Goal: Information Seeking & Learning: Learn about a topic

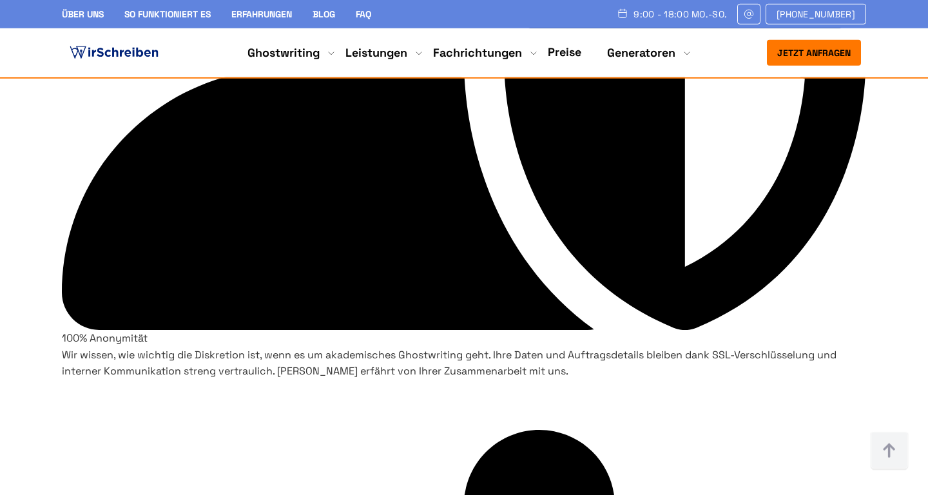
scroll to position [3271, 0]
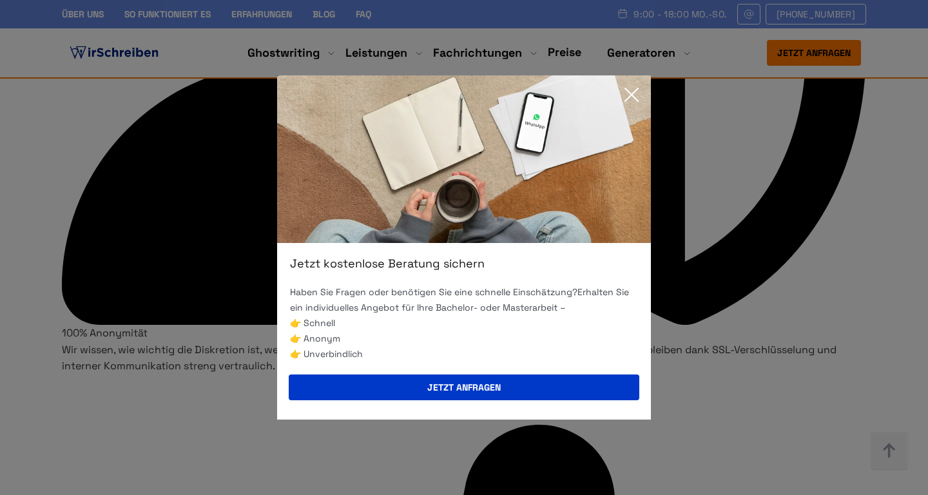
click at [637, 89] on icon at bounding box center [631, 94] width 13 height 13
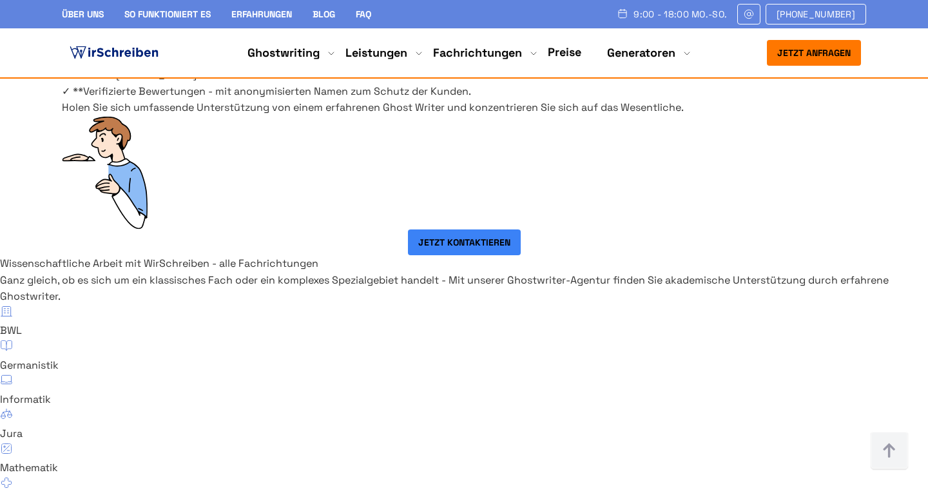
scroll to position [8630, 0]
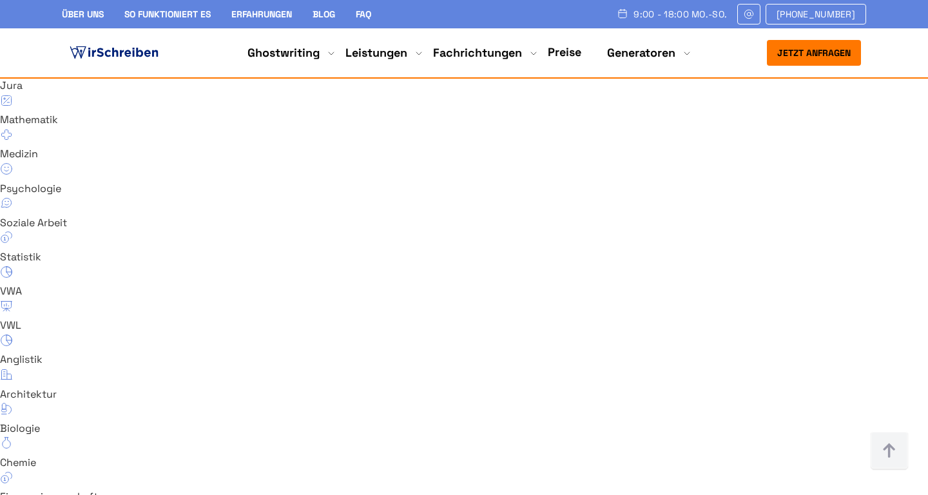
copy div "Ist Ghostwriting illegal? Nein, generell können Sie einen professionellen Ghost…"
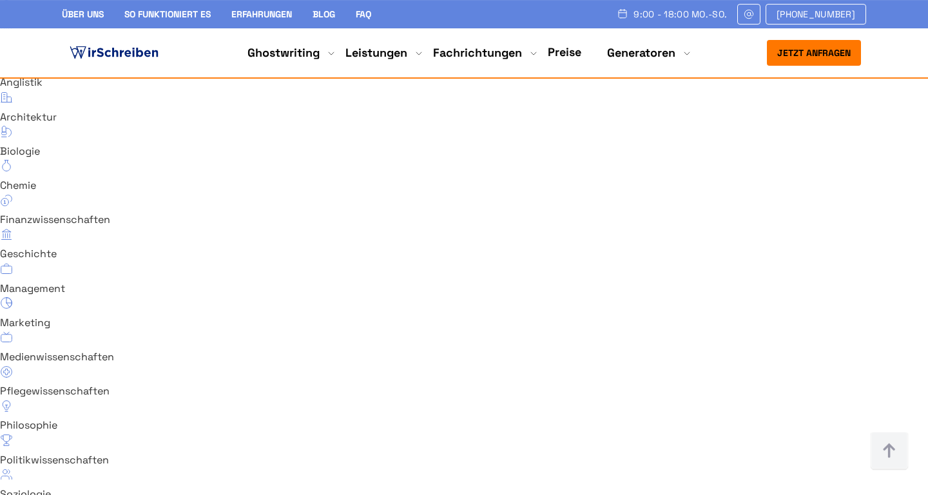
scroll to position [8909, 0]
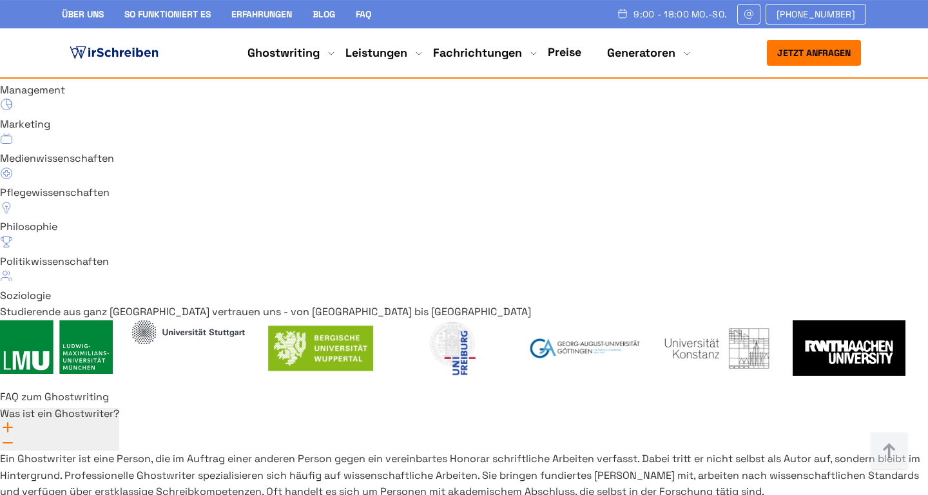
scroll to position [9117, 0]
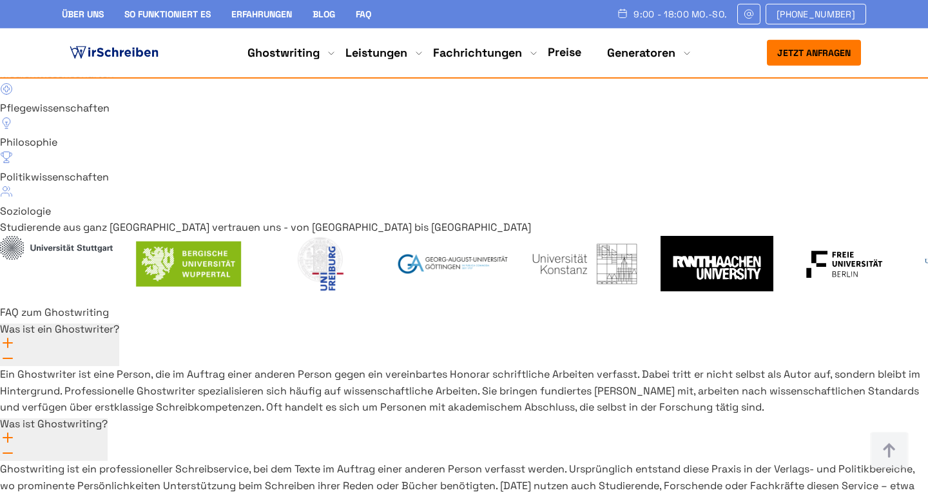
scroll to position [9187, 0]
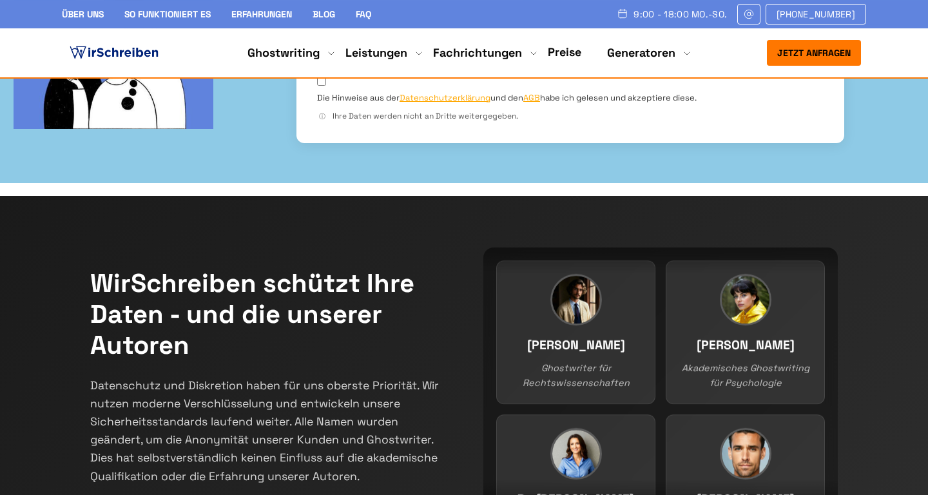
scroll to position [0, 0]
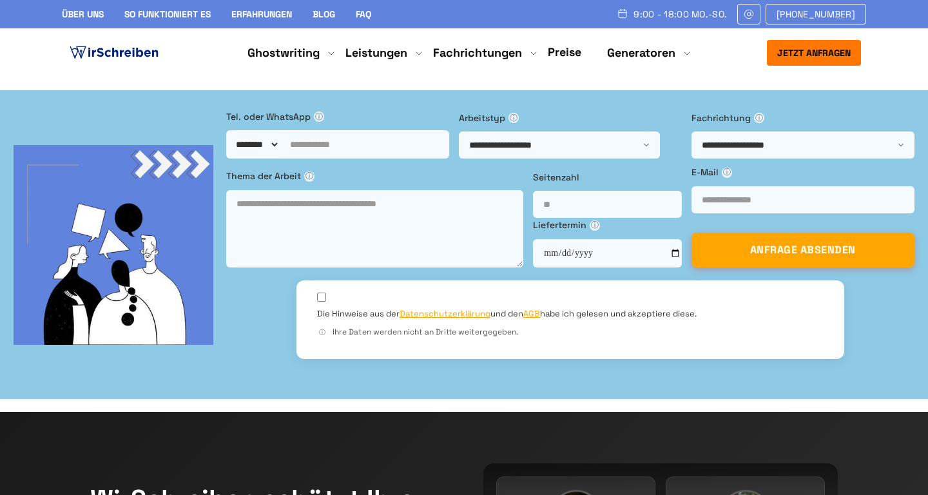
click at [755, 19] on img at bounding box center [749, 14] width 12 height 10
